Goal: Information Seeking & Learning: Learn about a topic

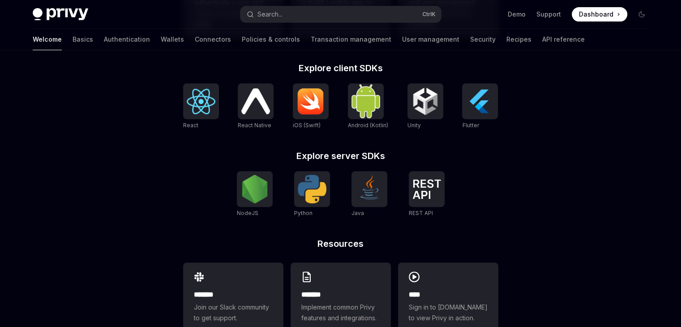
scroll to position [269, 0]
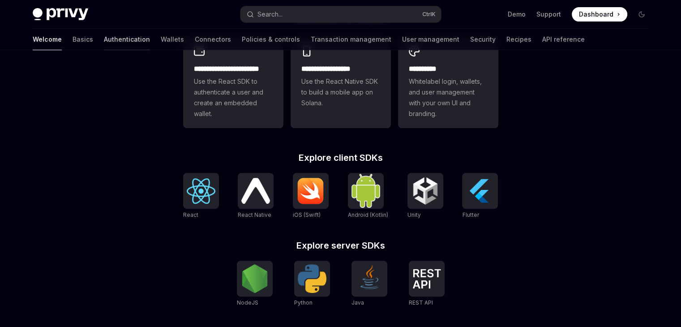
click at [106, 42] on link "Authentication" at bounding box center [127, 39] width 46 height 21
type textarea "*"
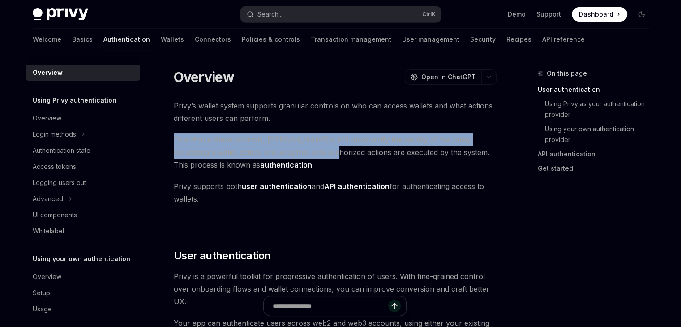
drag, startPoint x: 175, startPoint y: 137, endPoint x: 301, endPoint y: 156, distance: 127.6
click at [301, 156] on span "To enforce these controls, [PERSON_NAME]’s API must verify the identity of the …" at bounding box center [335, 152] width 323 height 38
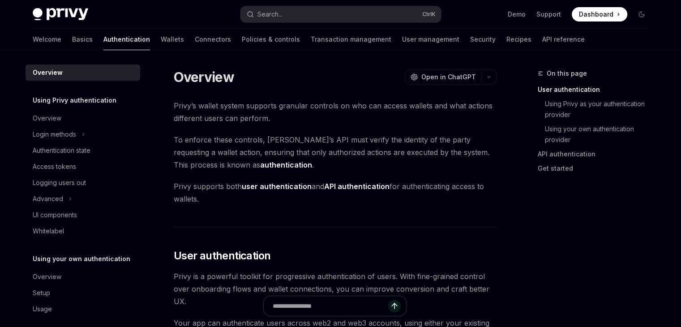
click at [287, 159] on span "To enforce these controls, [PERSON_NAME]’s API must verify the identity of the …" at bounding box center [335, 152] width 323 height 38
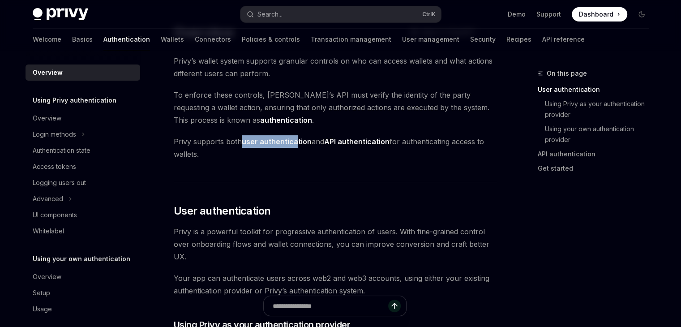
drag, startPoint x: 243, startPoint y: 143, endPoint x: 296, endPoint y: 146, distance: 52.9
click at [296, 146] on span "Privy supports both user authentication and API authentication for authenticati…" at bounding box center [335, 147] width 323 height 25
click at [279, 158] on span "Privy supports both user authentication and API authentication for authenticati…" at bounding box center [335, 147] width 323 height 25
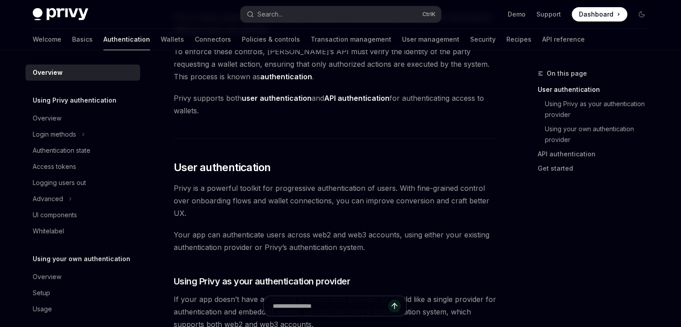
scroll to position [134, 0]
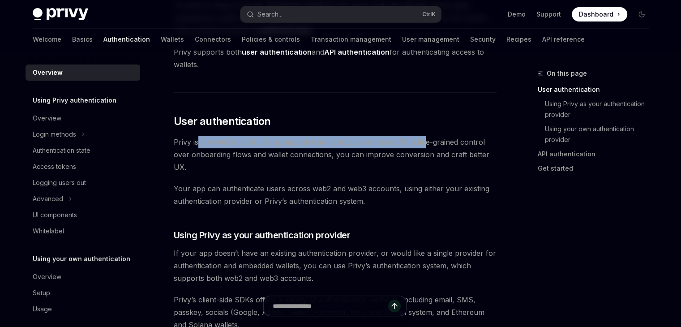
drag, startPoint x: 196, startPoint y: 144, endPoint x: 429, endPoint y: 145, distance: 232.7
click at [426, 145] on span "Privy is a powerful toolkit for progressive authentication of users. With fine-…" at bounding box center [335, 155] width 323 height 38
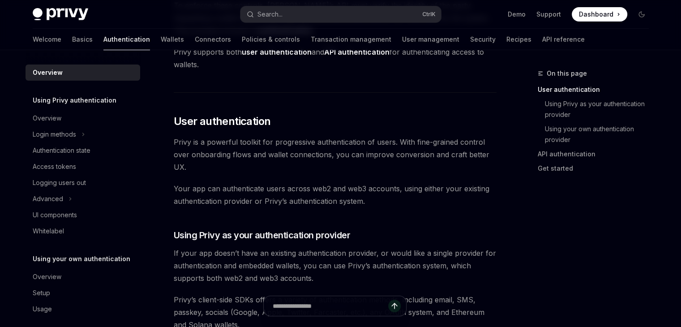
click at [256, 160] on span "Privy is a powerful toolkit for progressive authentication of users. With fine-…" at bounding box center [335, 155] width 323 height 38
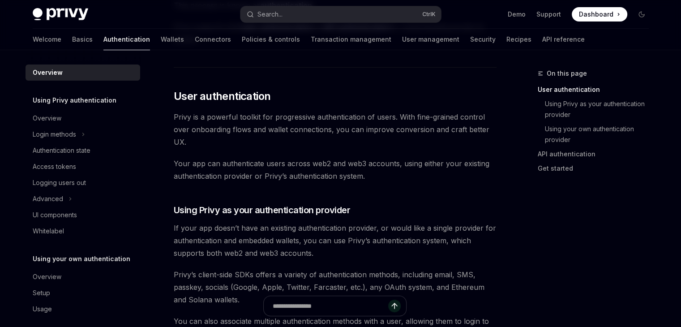
scroll to position [179, 0]
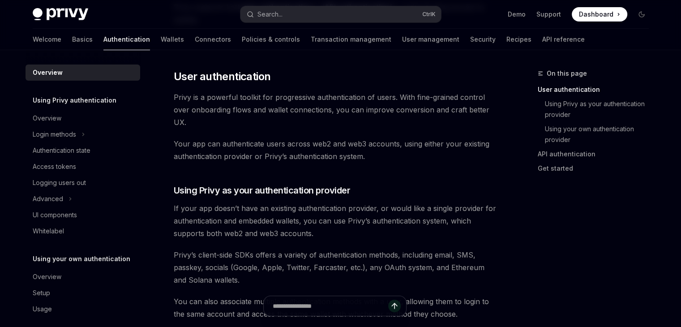
click at [239, 145] on span "Your app can authenticate users across web2 and web3 accounts, using either you…" at bounding box center [335, 149] width 323 height 25
click at [319, 145] on span "Your app can authenticate users across web2 and web3 accounts, using either you…" at bounding box center [335, 149] width 323 height 25
click at [356, 148] on span "Your app can authenticate users across web2 and web3 accounts, using either you…" at bounding box center [335, 149] width 323 height 25
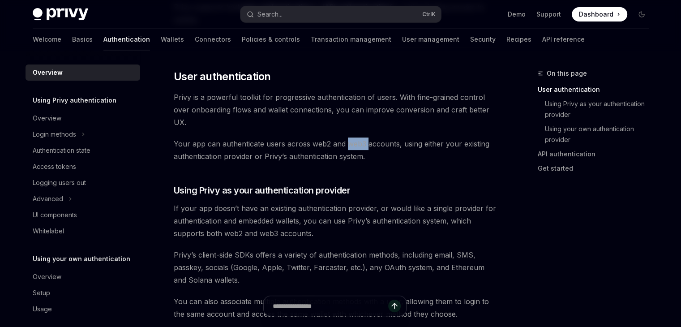
drag, startPoint x: 356, startPoint y: 148, endPoint x: 428, endPoint y: 152, distance: 72.2
click at [356, 148] on span "Your app can authenticate users across web2 and web3 accounts, using either you…" at bounding box center [335, 149] width 323 height 25
click at [428, 152] on span "Your app can authenticate users across web2 and web3 accounts, using either you…" at bounding box center [335, 149] width 323 height 25
drag, startPoint x: 408, startPoint y: 144, endPoint x: 435, endPoint y: 147, distance: 27.5
click at [435, 147] on span "Your app can authenticate users across web2 and web3 accounts, using either you…" at bounding box center [335, 149] width 323 height 25
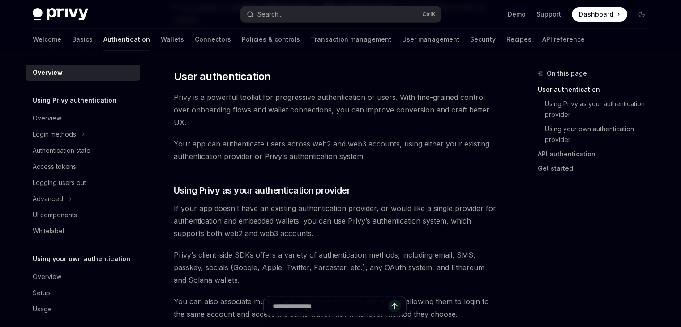
click at [425, 151] on span "Your app can authenticate users across web2 and web3 accounts, using either you…" at bounding box center [335, 149] width 323 height 25
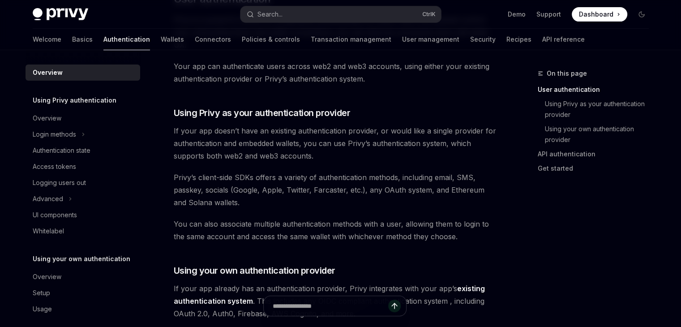
scroll to position [269, 0]
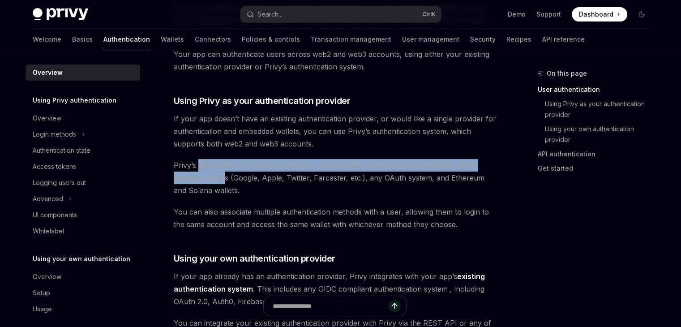
drag, startPoint x: 198, startPoint y: 165, endPoint x: 231, endPoint y: 179, distance: 35.1
click at [231, 179] on span "Privy’s client-side SDKs offers a variety of authentication methods, including …" at bounding box center [335, 178] width 323 height 38
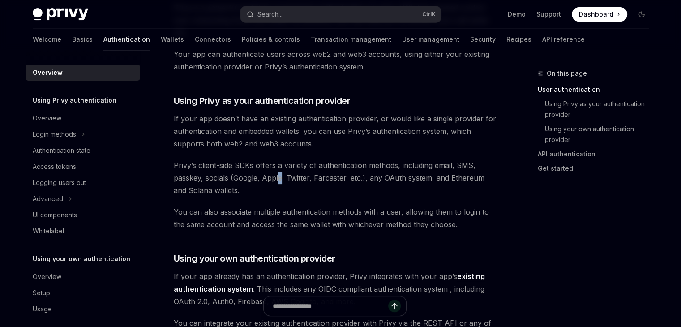
click at [279, 183] on span "Privy’s client-side SDKs offers a variety of authentication methods, including …" at bounding box center [335, 178] width 323 height 38
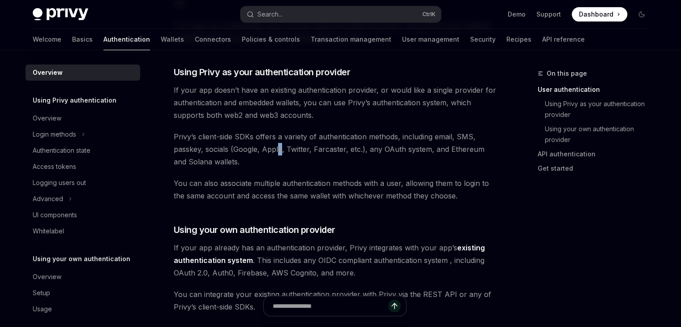
scroll to position [313, 0]
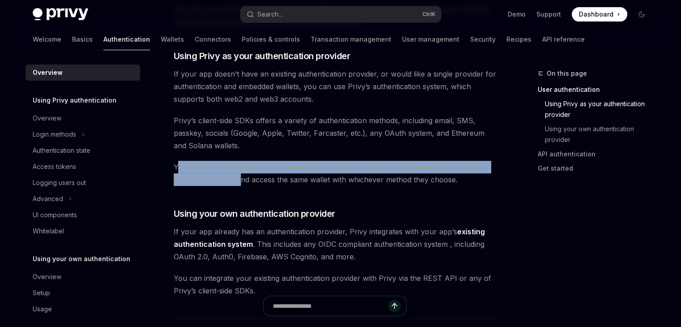
drag, startPoint x: 176, startPoint y: 165, endPoint x: 244, endPoint y: 178, distance: 68.7
click at [242, 175] on span "You can also associate multiple authentication methods with a user, allowing th…" at bounding box center [335, 173] width 323 height 25
click at [243, 178] on span "You can also associate multiple authentication methods with a user, allowing th…" at bounding box center [335, 173] width 323 height 25
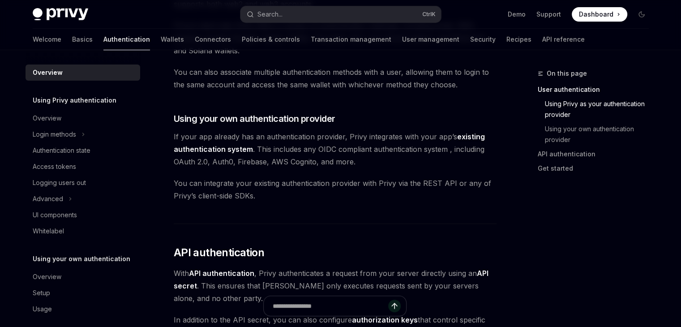
scroll to position [403, 0]
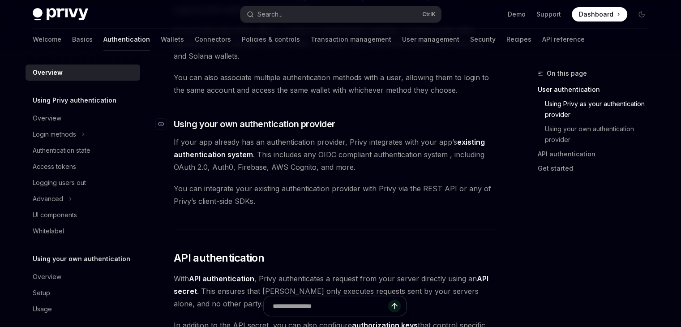
click at [254, 121] on span "Using your own authentication provider" at bounding box center [255, 124] width 162 height 13
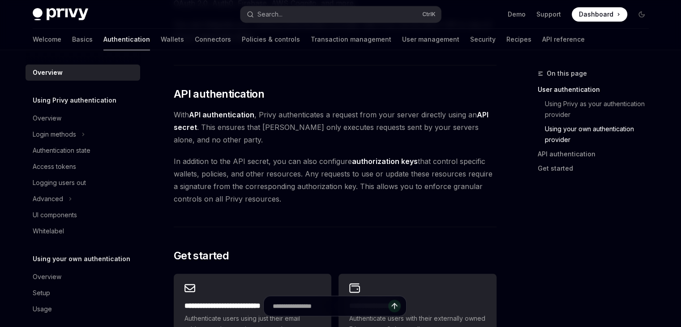
scroll to position [586, 0]
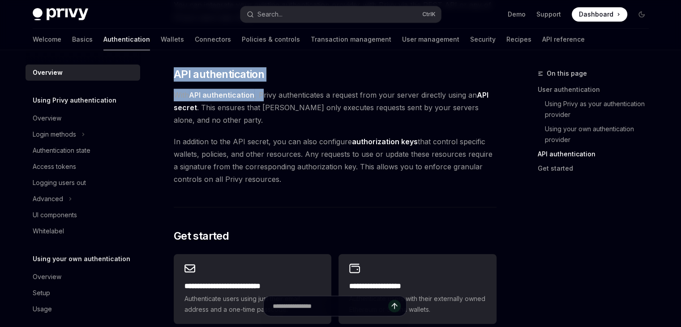
drag, startPoint x: 177, startPoint y: 76, endPoint x: 262, endPoint y: 82, distance: 84.8
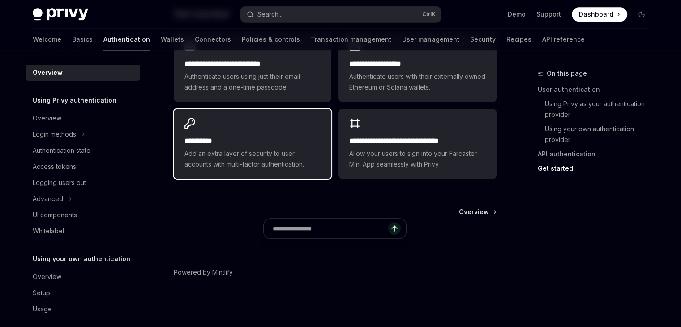
scroll to position [765, 0]
